Goal: Complete application form: Complete application form

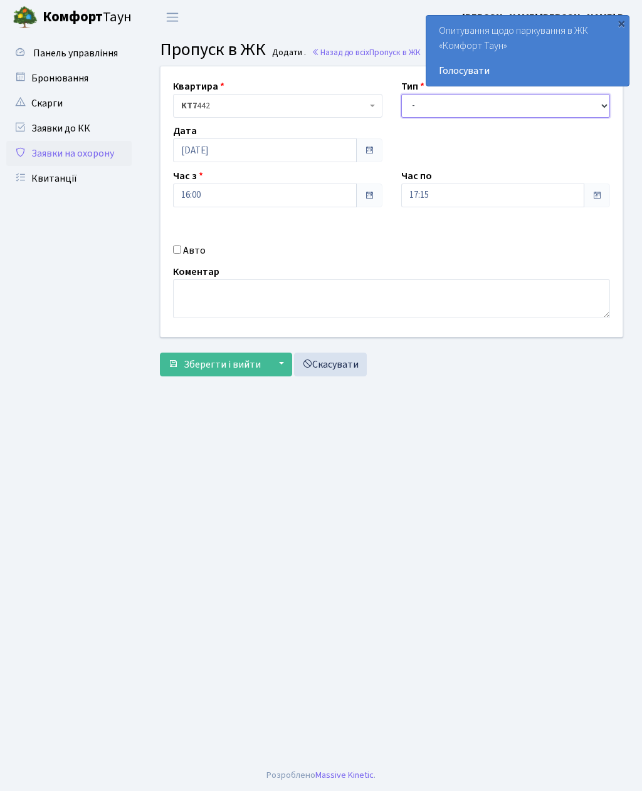
click at [494, 107] on select "- Доставка Таксі Гості Сервіс" at bounding box center [505, 106] width 209 height 24
select select "3"
click at [468, 193] on input "17:15" at bounding box center [493, 196] width 184 height 24
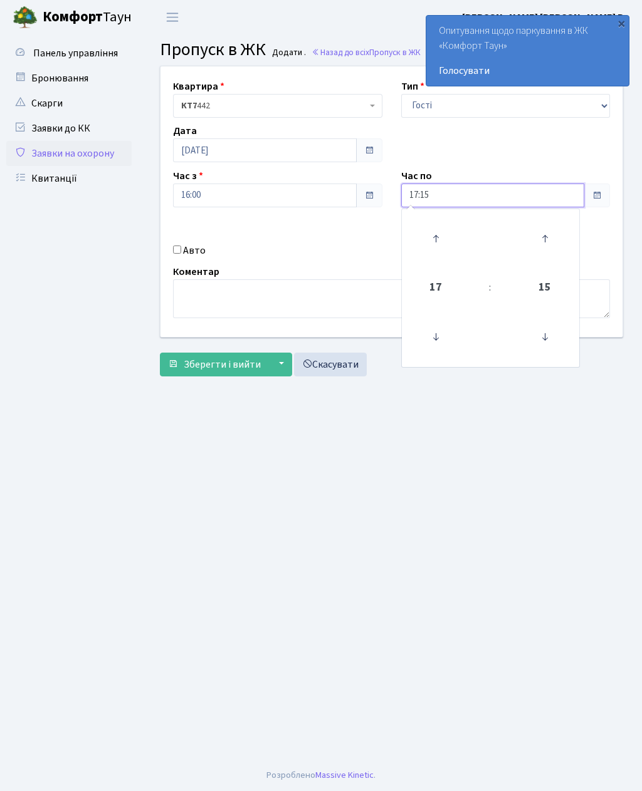
click at [442, 242] on icon at bounding box center [436, 239] width 34 height 34
click at [444, 235] on icon at bounding box center [436, 239] width 34 height 34
click at [442, 234] on icon at bounding box center [436, 239] width 34 height 34
click at [438, 234] on icon at bounding box center [436, 239] width 34 height 34
type input "21:15"
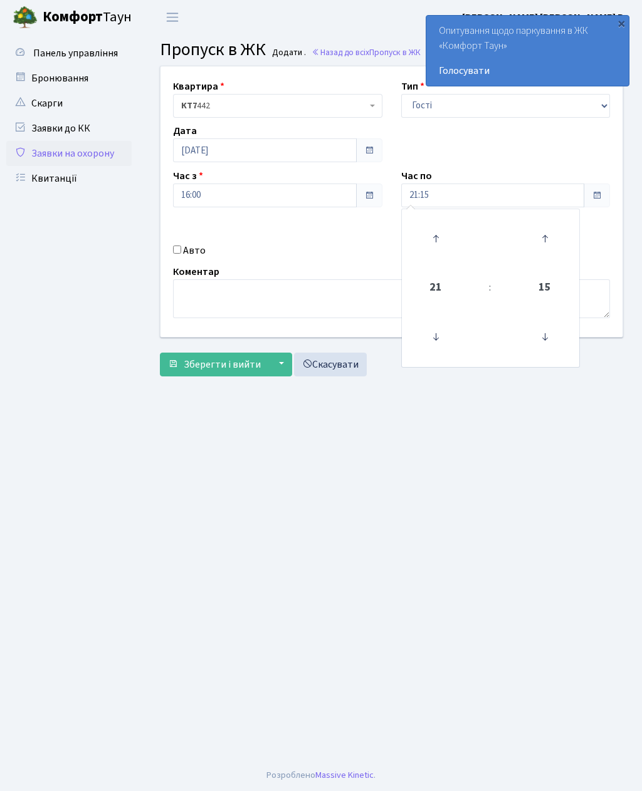
click at [175, 248] on input "Авто" at bounding box center [177, 250] width 8 height 8
checkbox input "true"
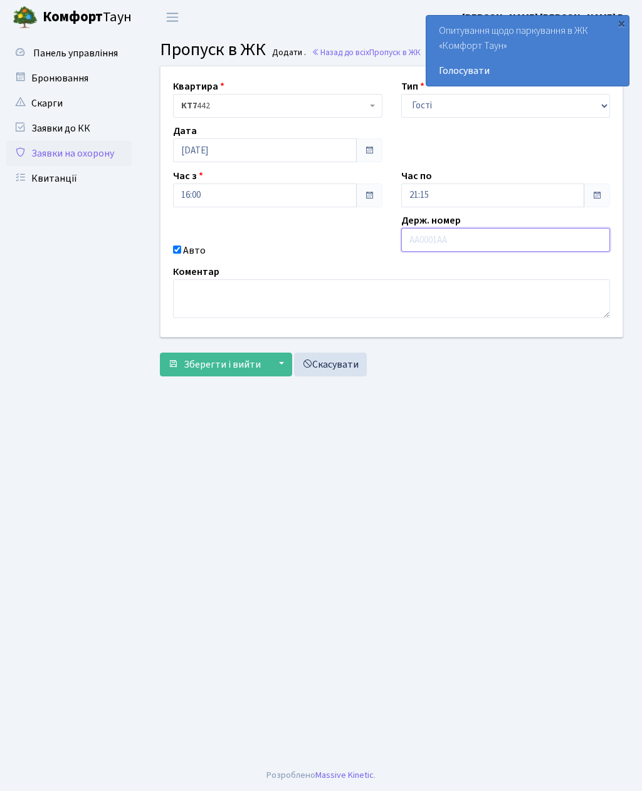
click at [485, 240] on input "text" at bounding box center [505, 240] width 209 height 24
paste input "ка0093ве"
type input "ка0093ве"
click at [226, 364] on span "Зберегти і вийти" at bounding box center [222, 365] width 77 height 14
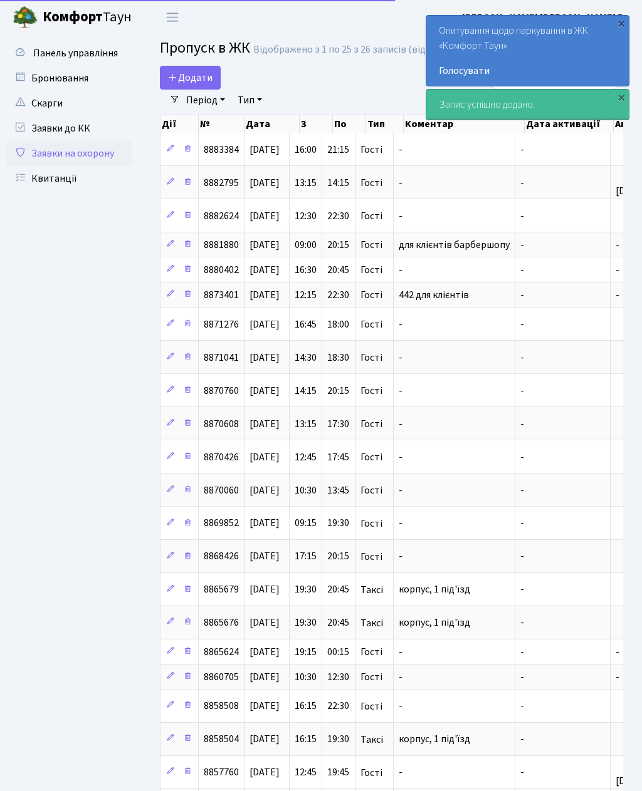
select select "25"
